Goal: Task Accomplishment & Management: Use online tool/utility

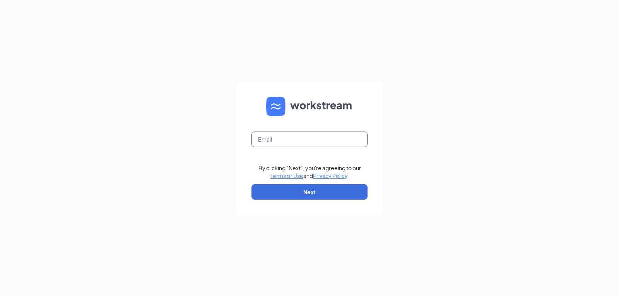
click at [307, 141] on input "text" at bounding box center [309, 138] width 116 height 15
type input "pearl@jjspm.com"
click at [319, 195] on button "Next" at bounding box center [309, 191] width 116 height 15
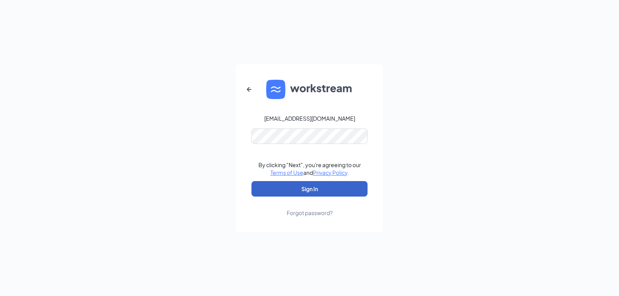
click at [326, 191] on button "Sign In" at bounding box center [309, 188] width 116 height 15
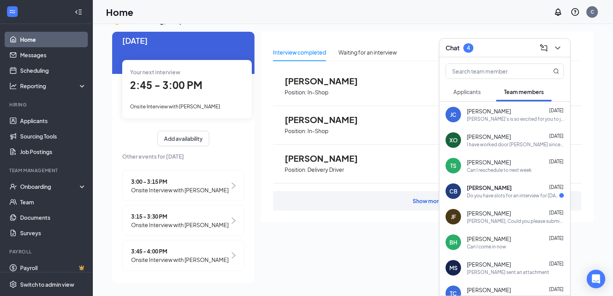
scroll to position [14, 0]
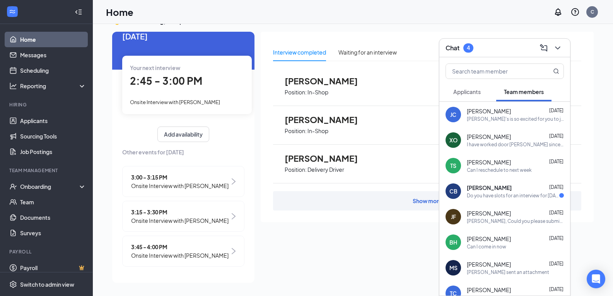
click at [488, 49] on div "Chat 4" at bounding box center [504, 48] width 118 height 12
